Goal: Task Accomplishment & Management: Use online tool/utility

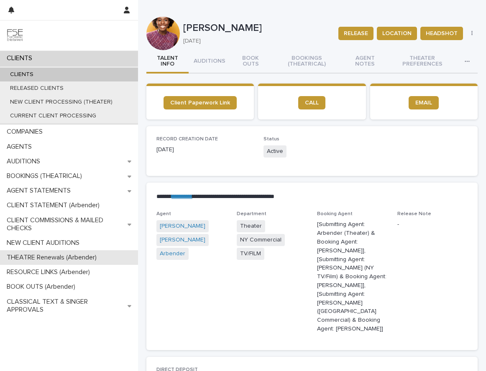
click at [38, 260] on p "THEATRE Renewals (Arbender)" at bounding box center [53, 258] width 100 height 8
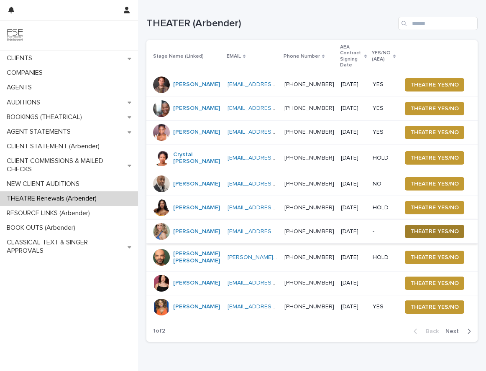
click at [426, 236] on span "THEATRE YES/NO" at bounding box center [434, 232] width 49 height 8
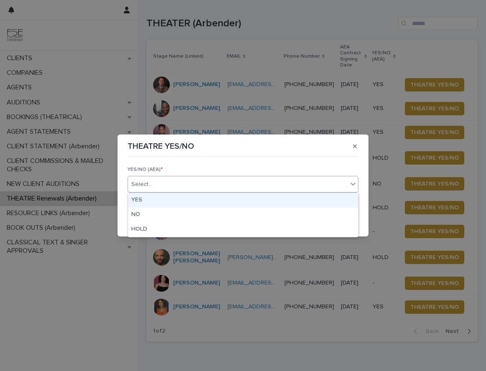
click at [254, 186] on div "Select..." at bounding box center [238, 185] width 220 height 14
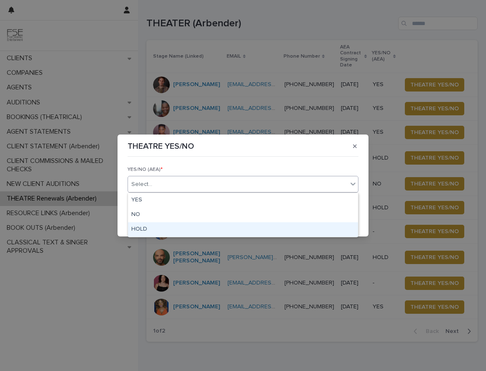
click at [218, 227] on div "HOLD" at bounding box center [243, 230] width 230 height 15
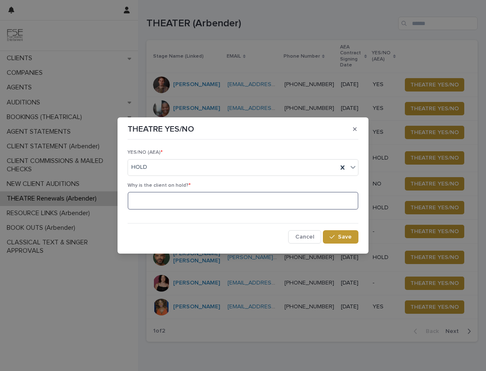
click at [249, 197] on textarea at bounding box center [243, 201] width 231 height 18
type textarea "**********"
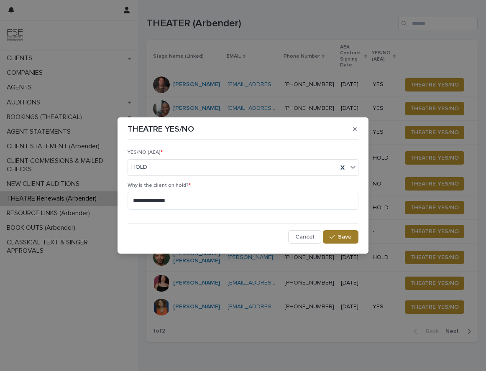
click at [341, 238] on span "Save" at bounding box center [345, 237] width 14 height 6
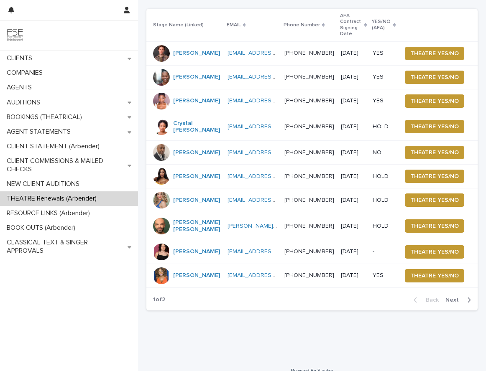
scroll to position [77, 0]
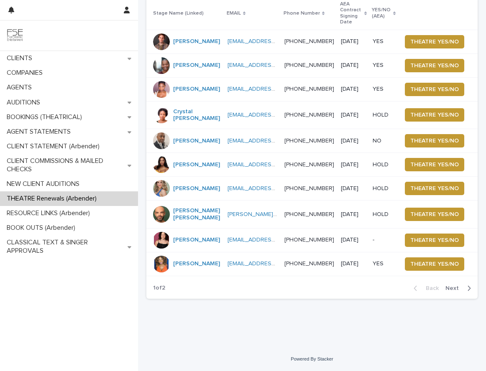
click at [448, 287] on span "Next" at bounding box center [454, 289] width 18 height 6
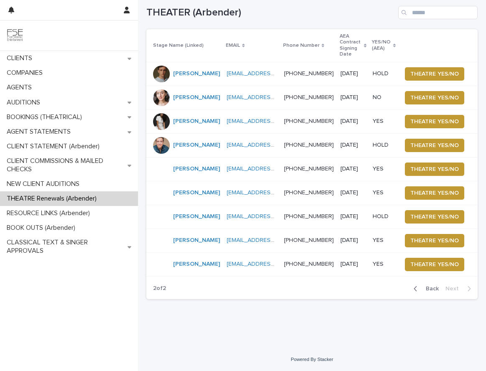
scroll to position [31, 0]
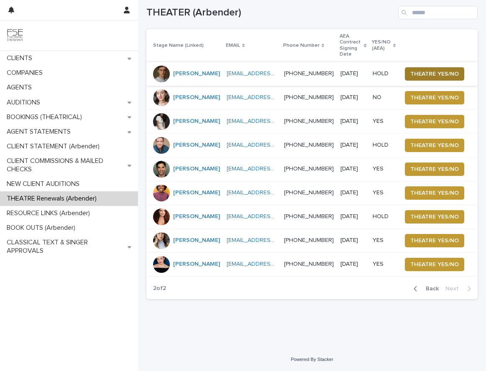
click at [429, 70] on span "THEATRE YES/NO" at bounding box center [434, 74] width 49 height 8
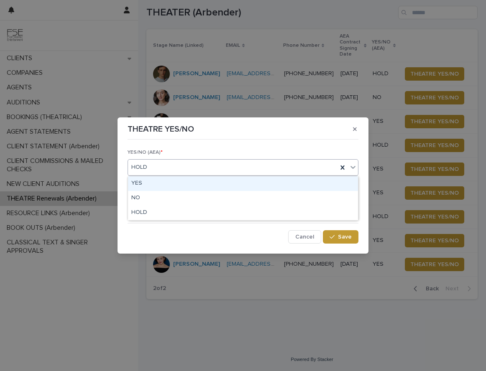
click at [179, 169] on div "HOLD" at bounding box center [233, 168] width 210 height 14
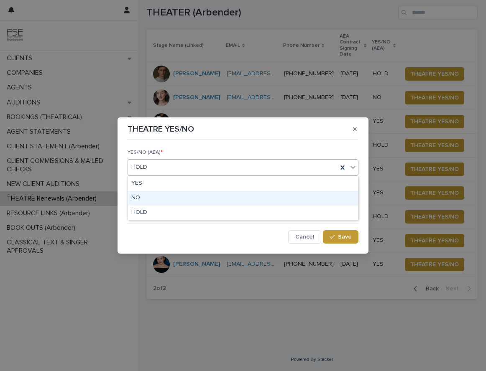
click at [156, 200] on div "NO" at bounding box center [243, 198] width 230 height 15
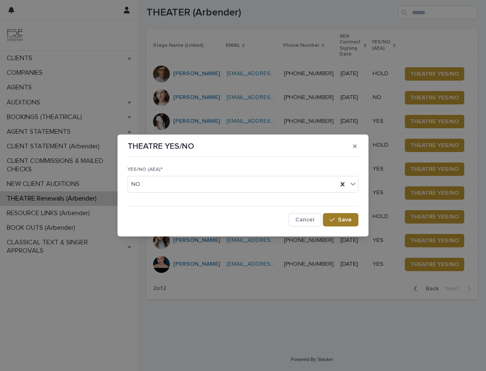
click at [348, 218] on span "Save" at bounding box center [345, 220] width 14 height 6
